Goal: Task Accomplishment & Management: Complete application form

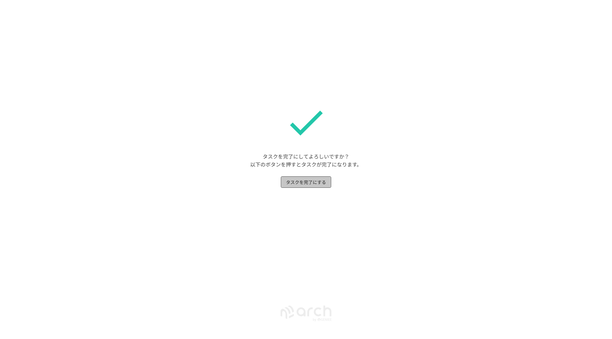
click at [306, 181] on button "タスクを完了にする" at bounding box center [306, 183] width 50 height 12
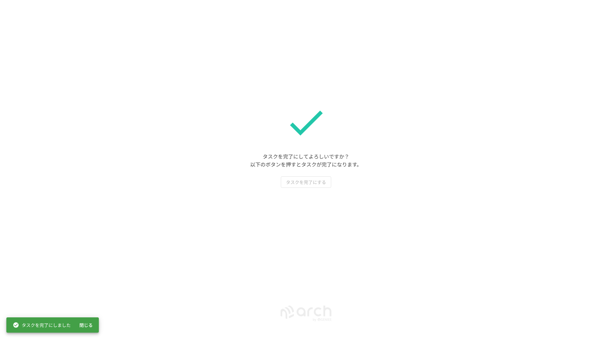
click at [87, 325] on button "閉じる" at bounding box center [86, 326] width 20 height 12
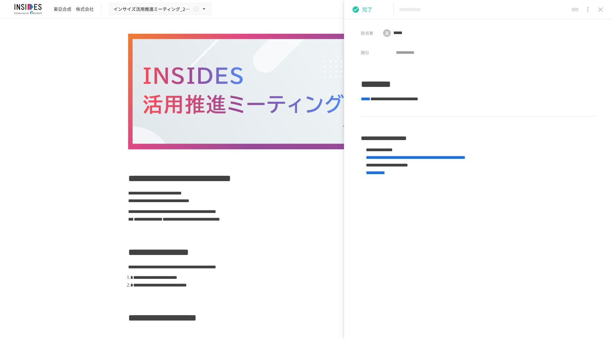
click at [601, 8] on icon "close drawer" at bounding box center [601, 10] width 8 height 8
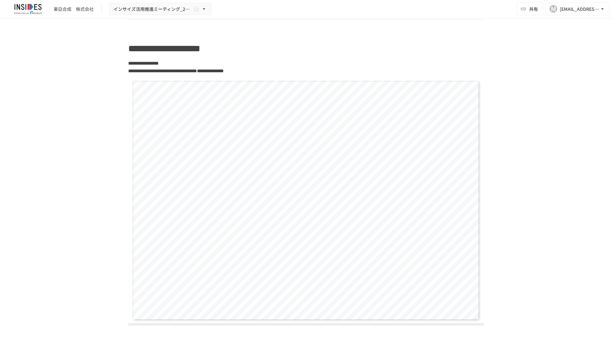
scroll to position [882, 0]
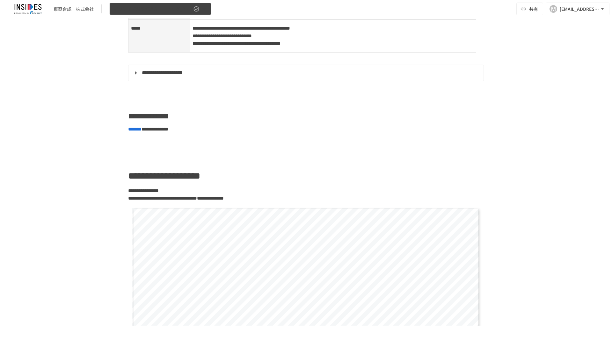
click at [204, 8] on icon "button" at bounding box center [204, 9] width 6 height 6
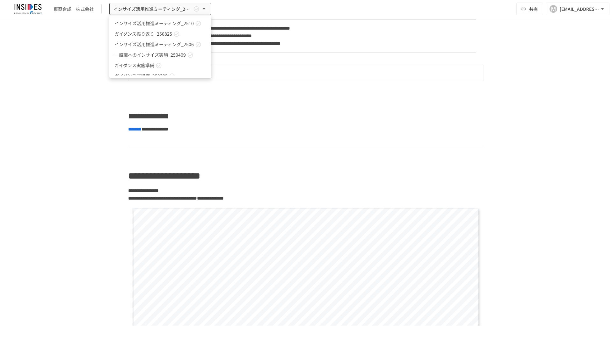
click at [164, 24] on span "インサイズ活用推進ミーティング_2510" at bounding box center [153, 23] width 79 height 7
